Goal: Check status: Check status

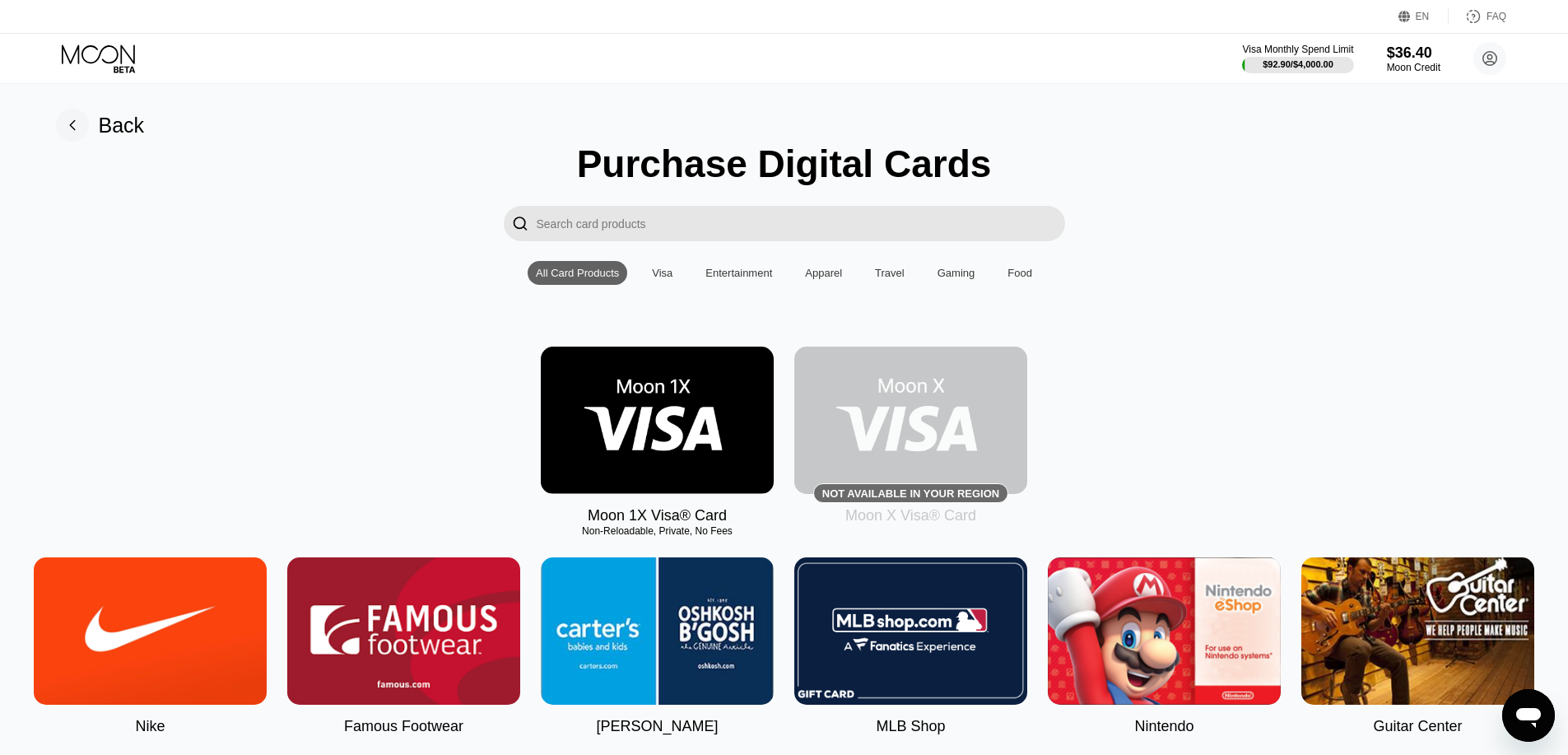
click at [84, 126] on rect at bounding box center [72, 125] width 33 height 33
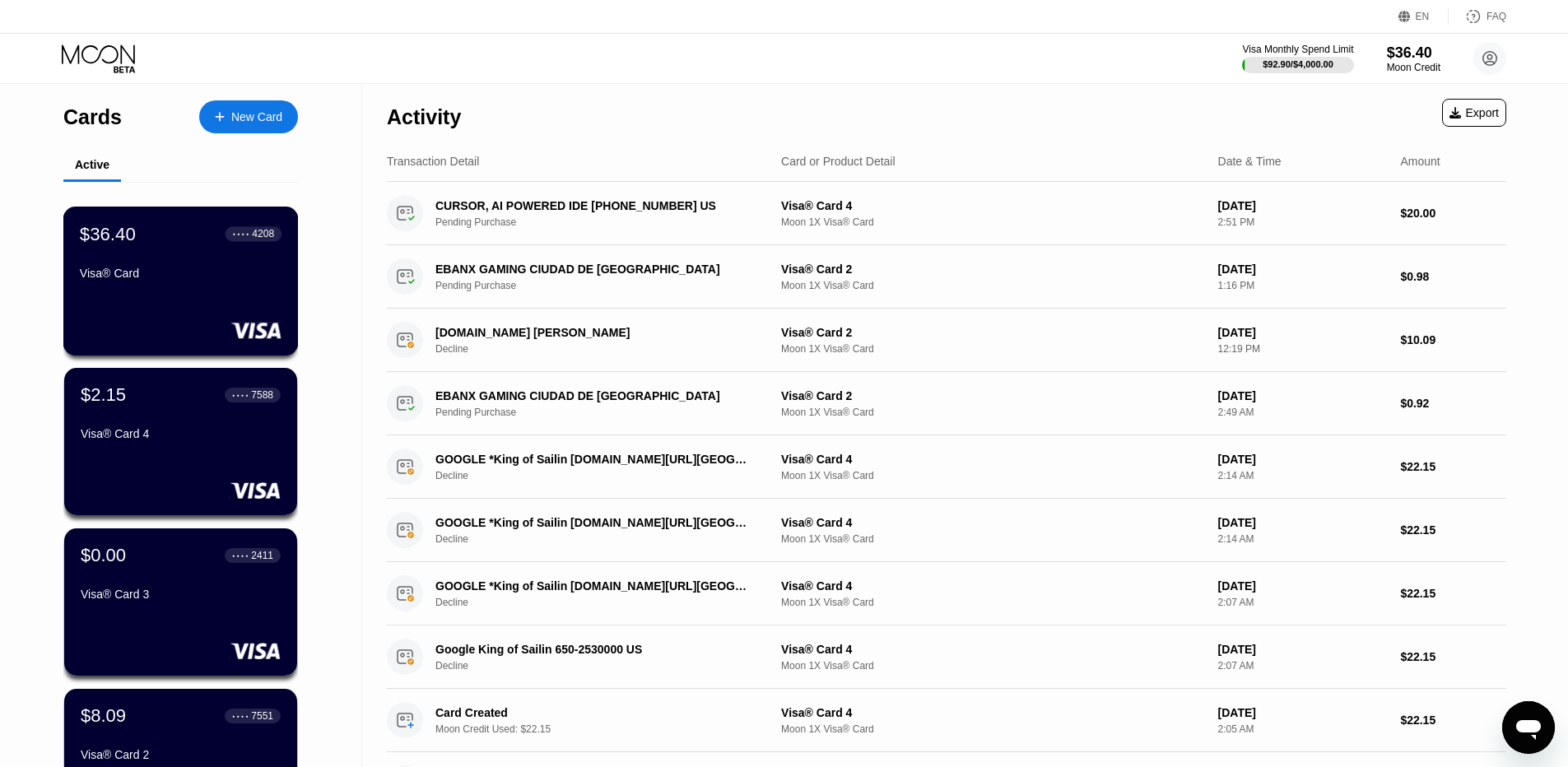
click at [166, 278] on div "Visa® Card" at bounding box center [181, 272] width 201 height 13
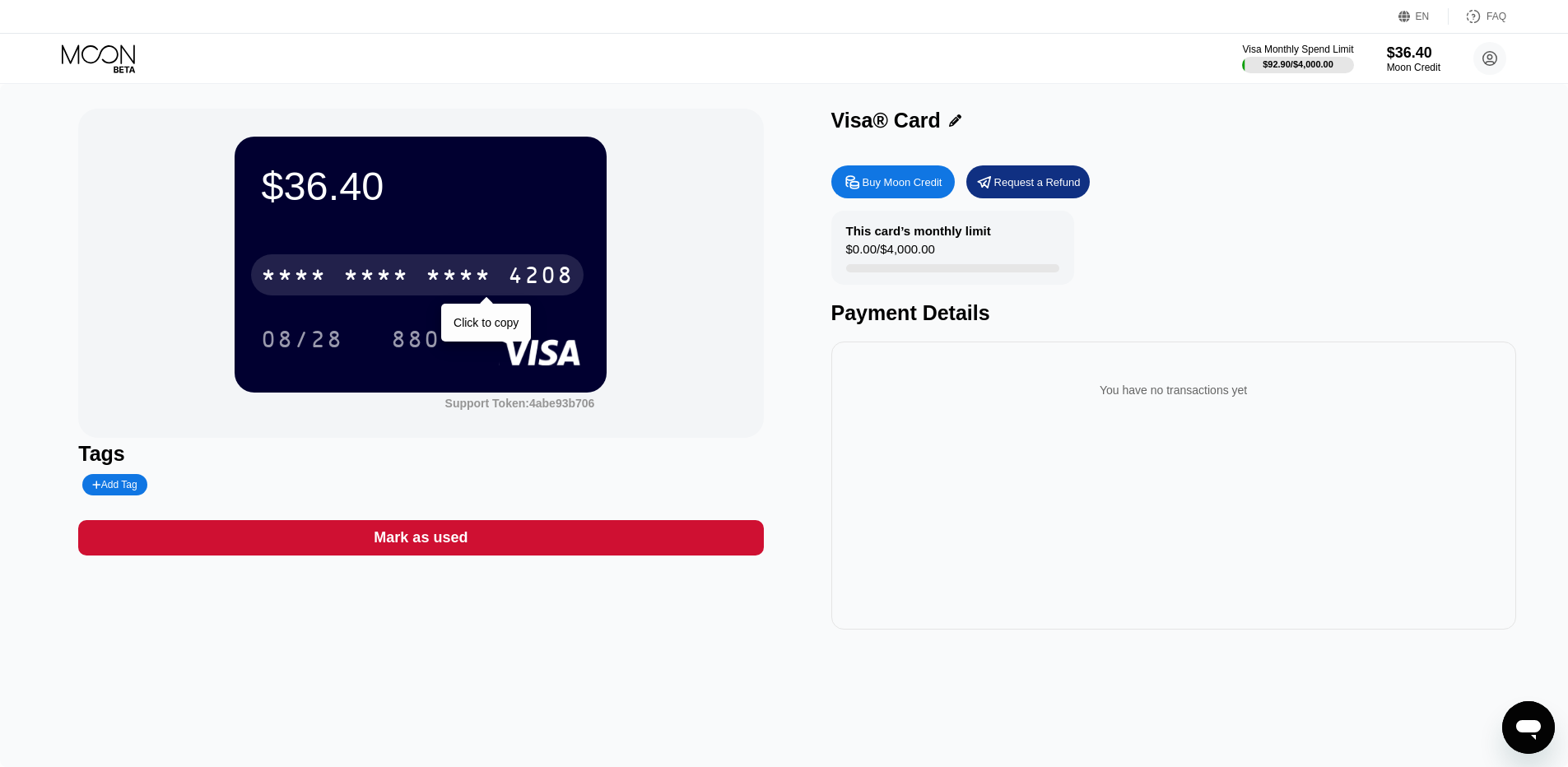
click at [316, 277] on div "* * * *" at bounding box center [294, 277] width 66 height 26
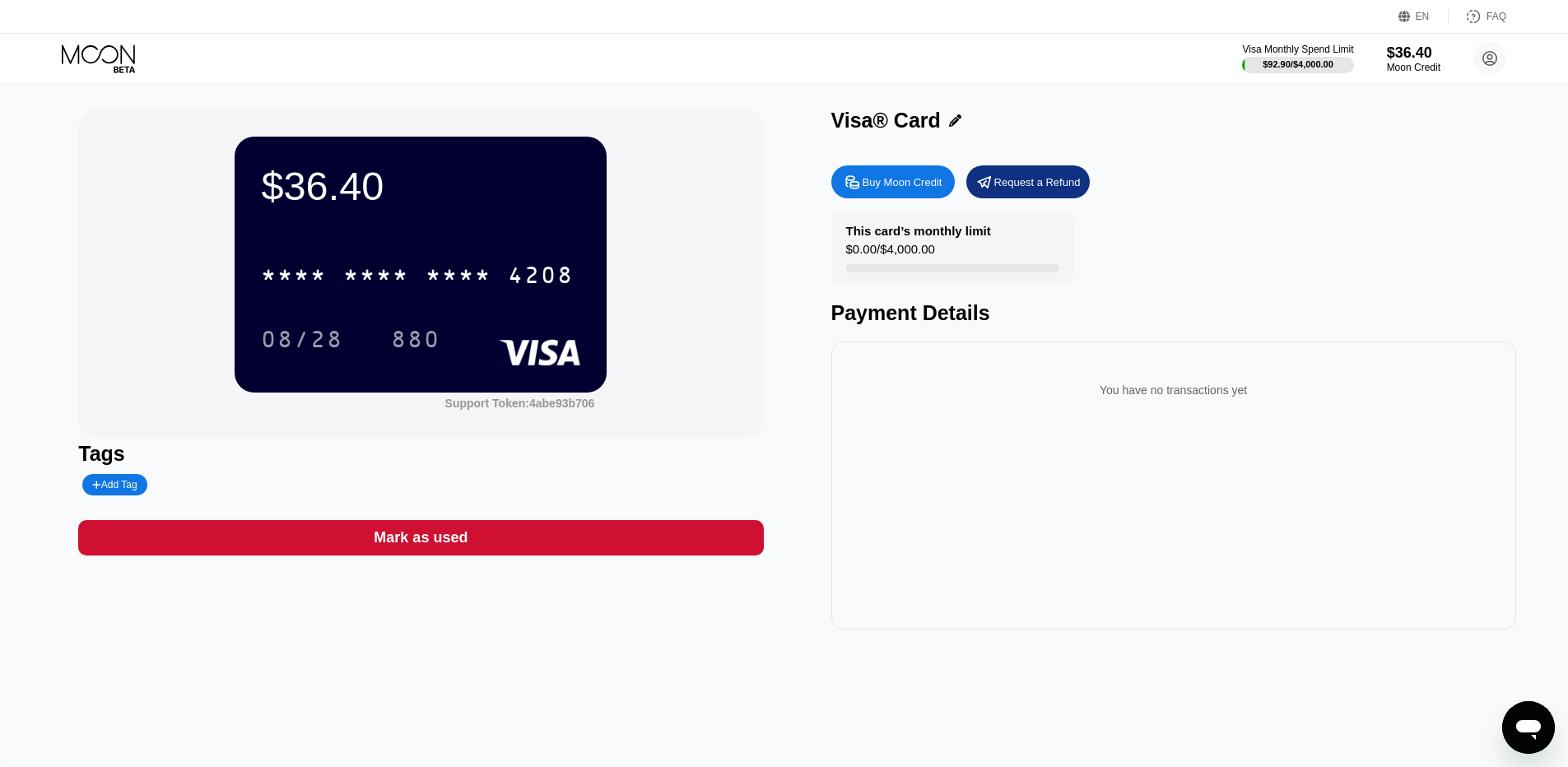
click at [107, 54] on icon at bounding box center [100, 59] width 77 height 29
